Goal: Task Accomplishment & Management: Manage account settings

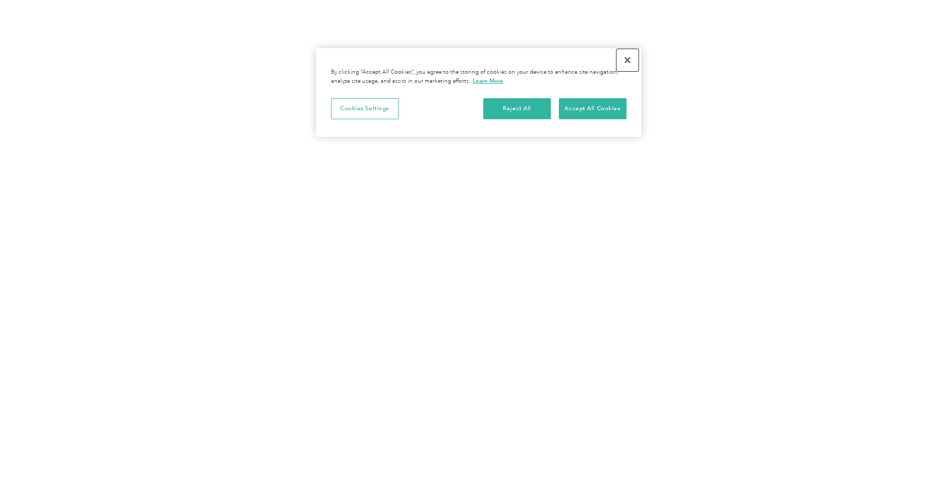
click at [628, 61] on button "Close" at bounding box center [628, 60] width 22 height 22
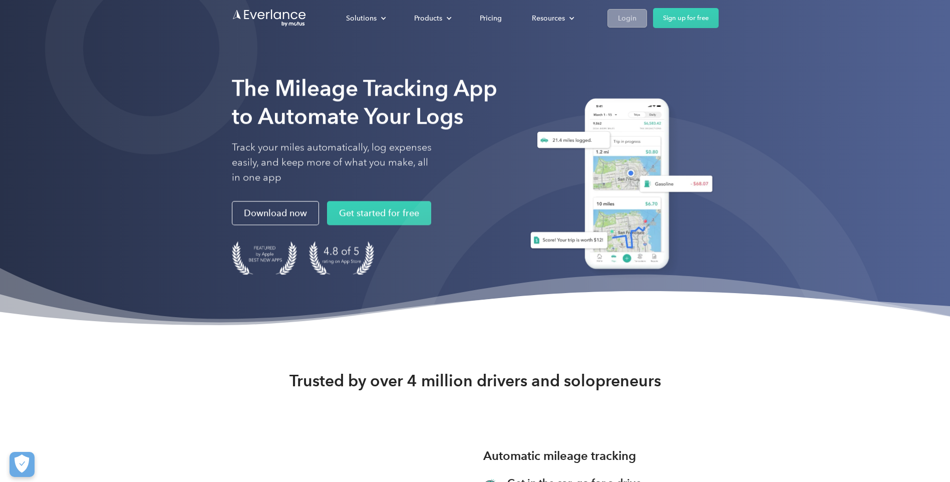
click at [625, 19] on div "Login" at bounding box center [627, 18] width 19 height 13
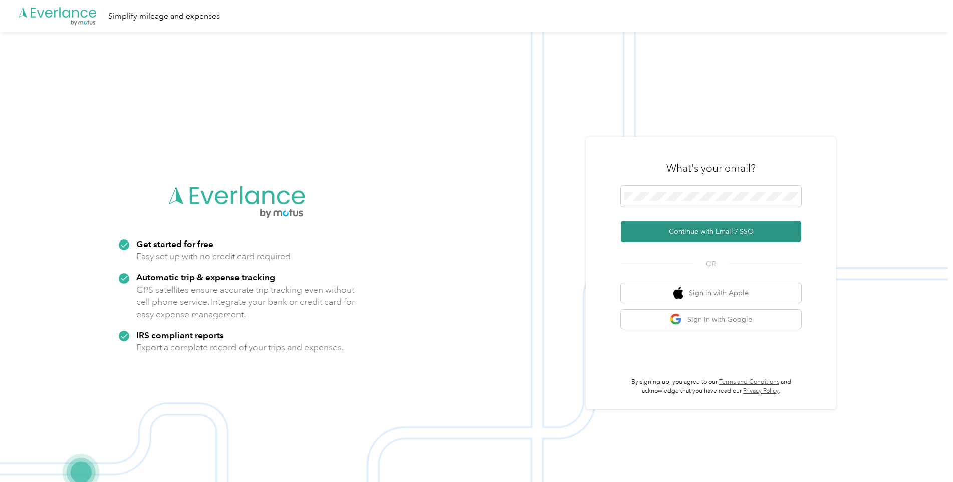
click at [697, 234] on button "Continue with Email / SSO" at bounding box center [711, 231] width 180 height 21
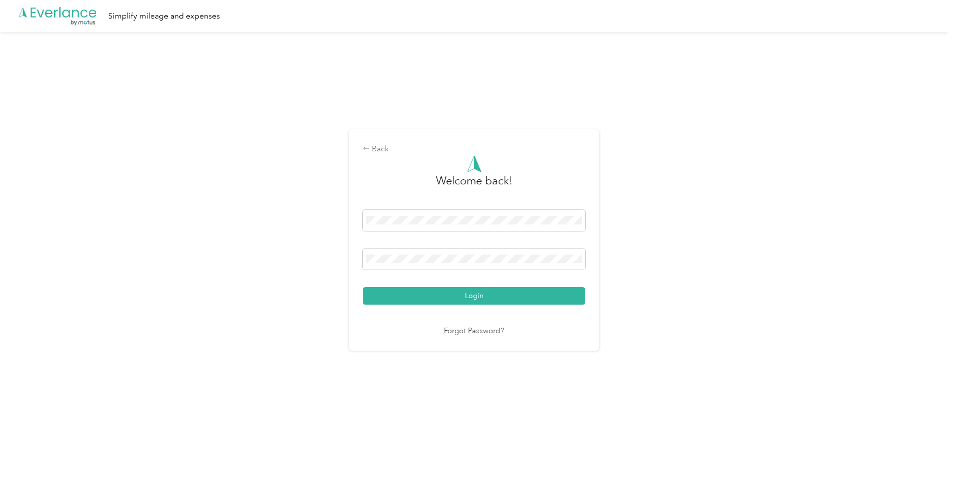
click at [363, 287] on button "Login" at bounding box center [474, 296] width 222 height 18
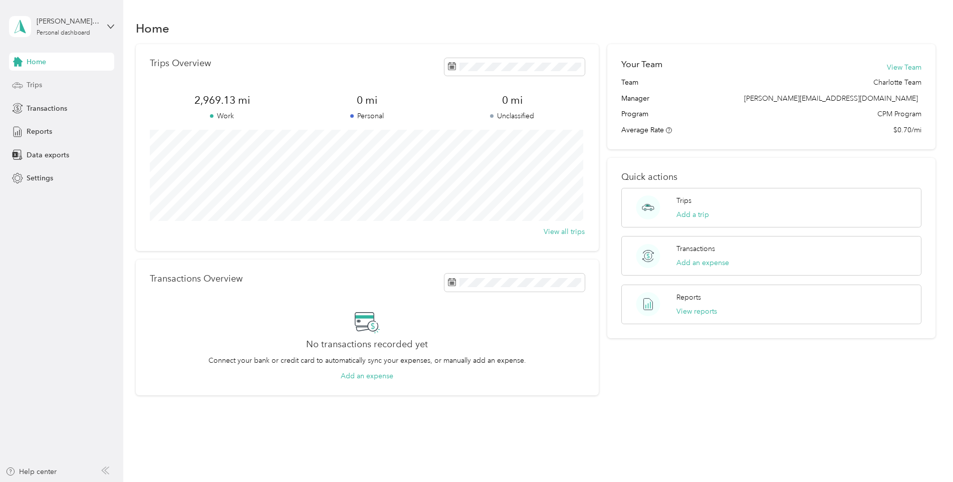
click at [29, 88] on span "Trips" at bounding box center [35, 85] width 16 height 11
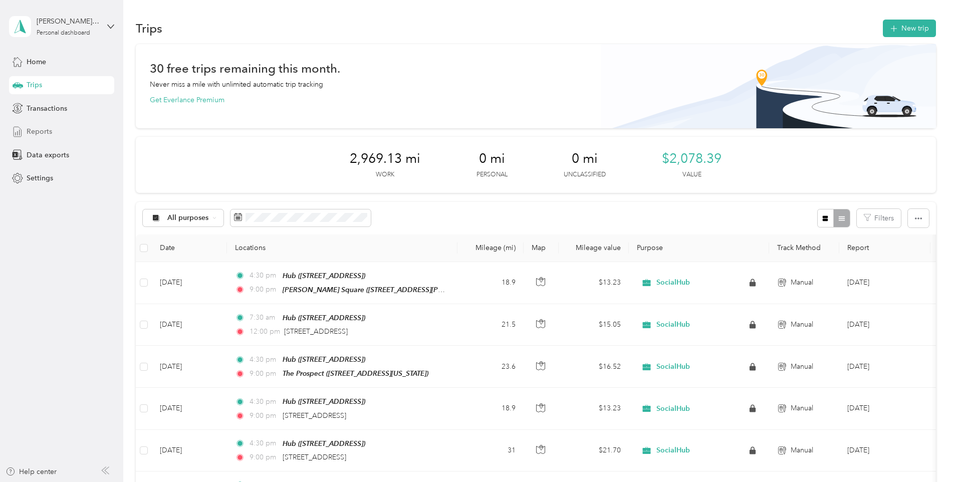
click at [43, 134] on span "Reports" at bounding box center [40, 131] width 26 height 11
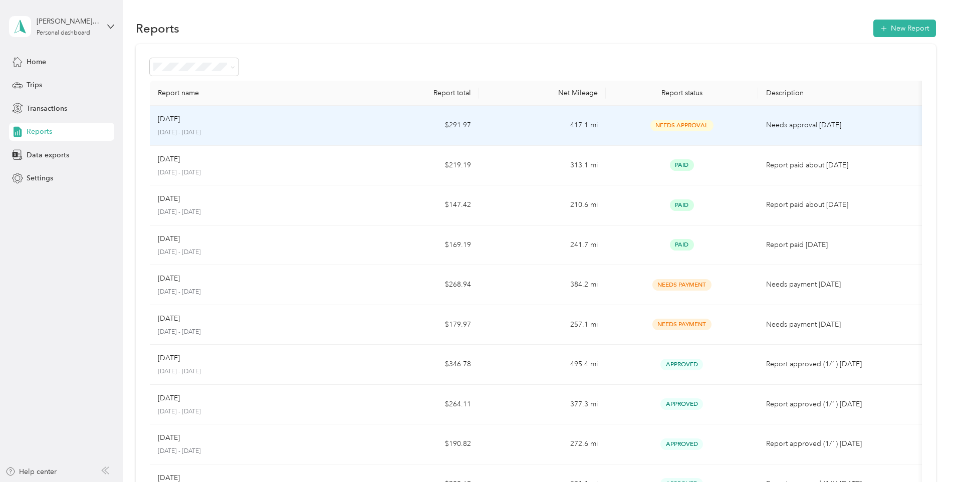
click at [225, 131] on p "September 1 - 30, 2025" at bounding box center [251, 132] width 187 height 9
